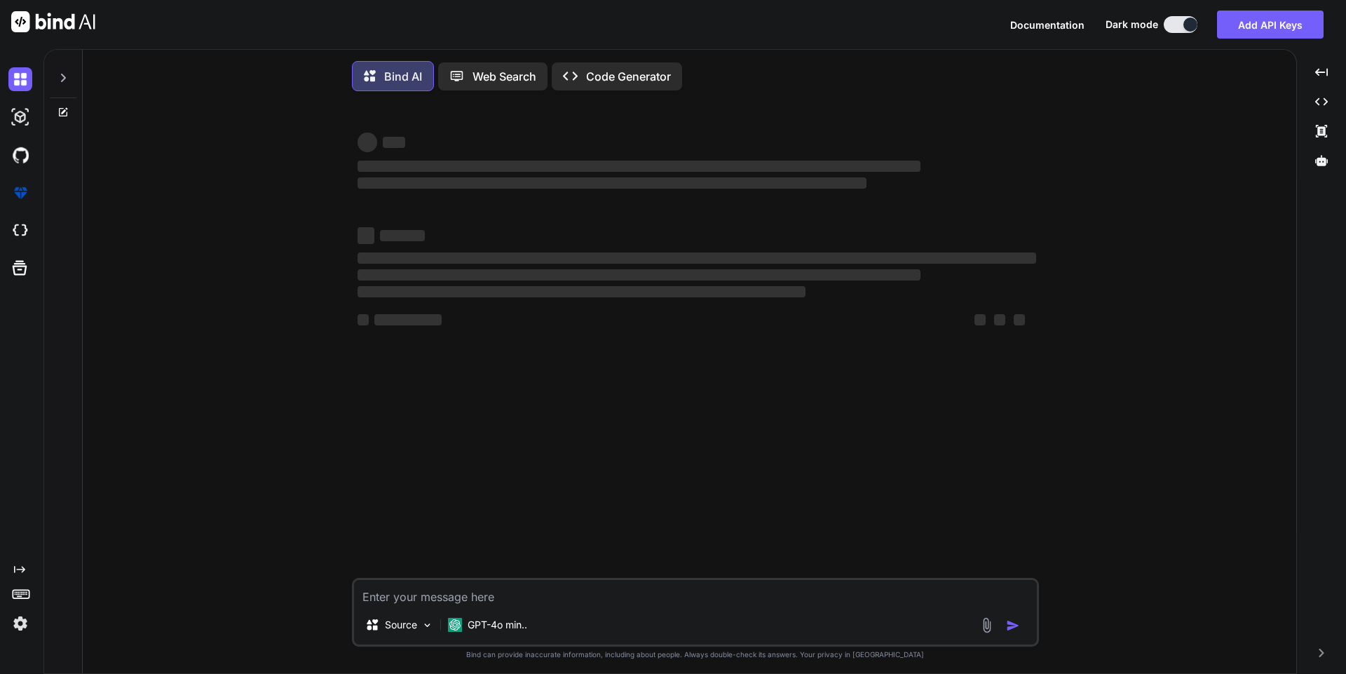
type textarea "x"
